Goal: Information Seeking & Learning: Check status

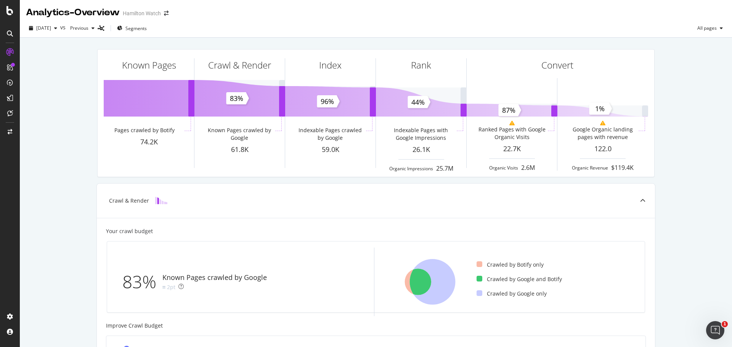
click at [707, 173] on div "Known Pages Pages crawled by Botify 74.2K Crawl & Render Known Pages crawled by…" at bounding box center [376, 316] width 712 height 556
click at [689, 145] on div "Known Pages Pages crawled by Botify 74.2K Crawl & Render Known Pages crawled by…" at bounding box center [376, 316] width 712 height 556
click at [712, 89] on div "Known Pages Pages crawled by Botify 74.2K Crawl & Render Known Pages crawled by…" at bounding box center [376, 316] width 712 height 556
drag, startPoint x: 701, startPoint y: 231, endPoint x: 696, endPoint y: 231, distance: 5.4
click at [701, 231] on div "Known Pages Pages crawled by Botify 74.2K Crawl & Render Known Pages crawled by…" at bounding box center [376, 316] width 712 height 556
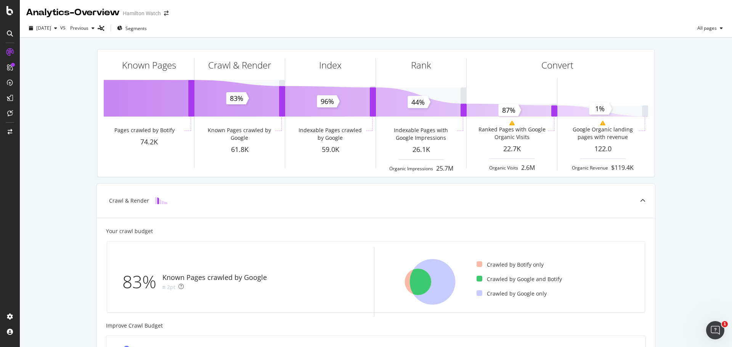
click at [714, 189] on div "Known Pages Pages crawled by Botify 74.2K Crawl & Render Known Pages crawled by…" at bounding box center [376, 316] width 712 height 556
drag, startPoint x: 74, startPoint y: 152, endPoint x: 43, endPoint y: 157, distance: 30.9
click at [74, 151] on div "Known Pages Pages crawled by Botify 74.2K Crawl & Render Known Pages crawled by…" at bounding box center [376, 316] width 712 height 556
